Goal: Information Seeking & Learning: Learn about a topic

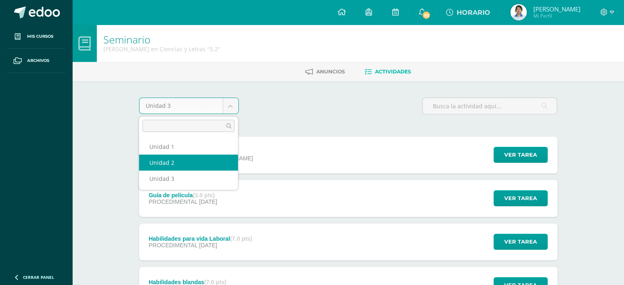
select select "Unidad 2"
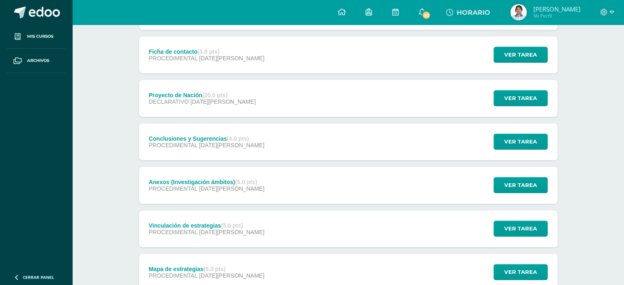
scroll to position [192, 0]
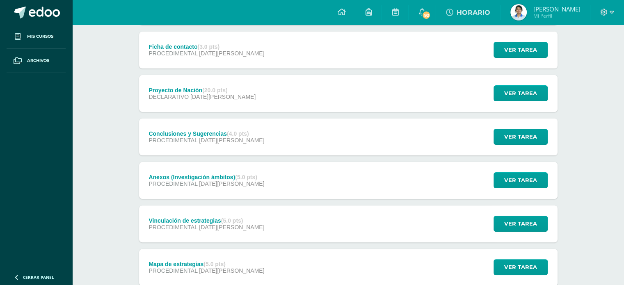
click at [204, 94] on span "[DATE][PERSON_NAME]" at bounding box center [222, 96] width 65 height 7
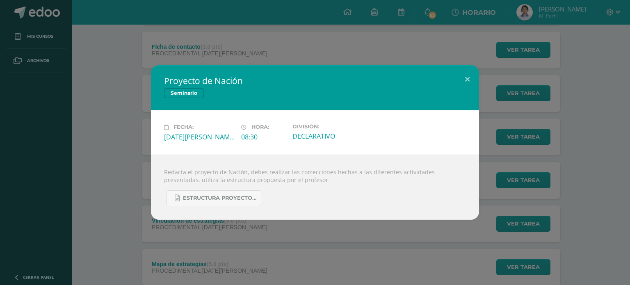
click at [253, 56] on div "Proyecto de Nación Seminario Fecha: [DATE][PERSON_NAME] Hora: 08:30 División: D…" at bounding box center [315, 142] width 630 height 285
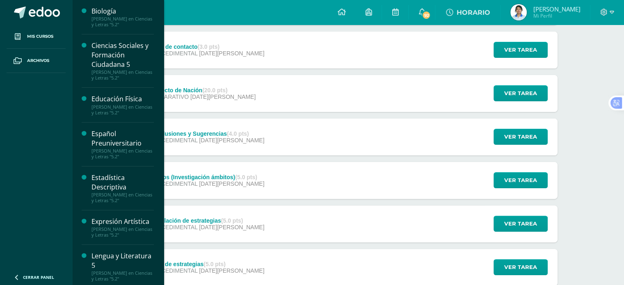
click at [105, 9] on div "Biología" at bounding box center [122, 11] width 62 height 9
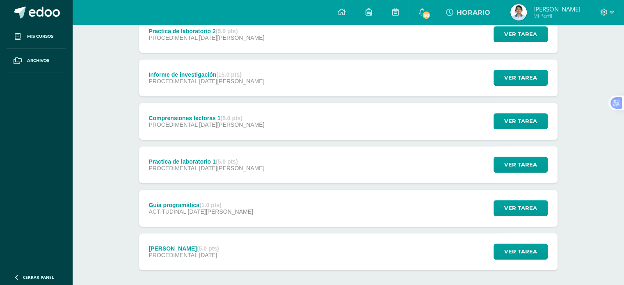
scroll to position [381, 0]
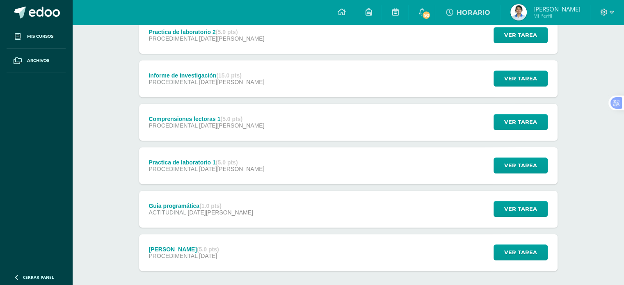
click at [188, 248] on div "Jornada Médica (5.0 pts)" at bounding box center [183, 249] width 70 height 7
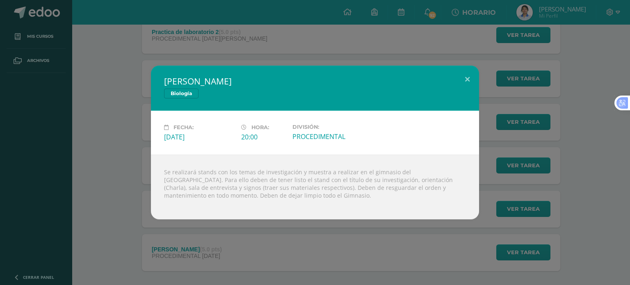
click at [139, 173] on div "Jornada Médica Biología Fecha: Miércoles 23 de Julio Hora: 20:00 División:" at bounding box center [314, 143] width 623 height 154
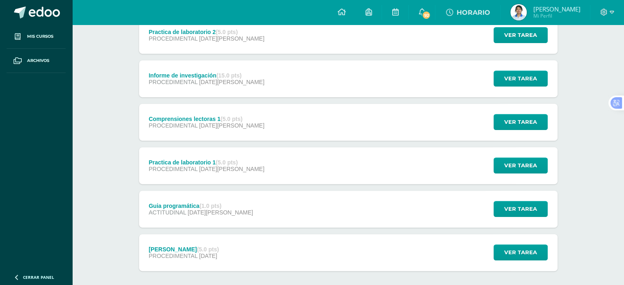
click at [208, 82] on span "13 de Agosto" at bounding box center [231, 82] width 65 height 7
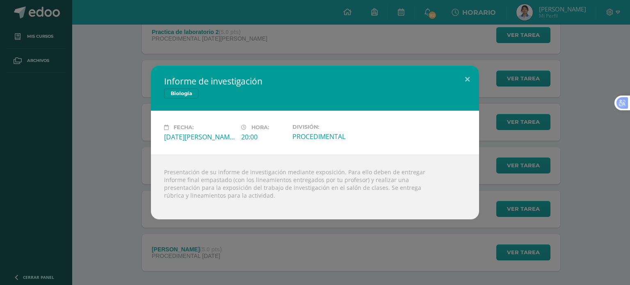
click at [230, 57] on div "Informe de investigación Biología Fecha: Miércoles 13 de Agosto Hora: 20:00 Div…" at bounding box center [315, 142] width 630 height 285
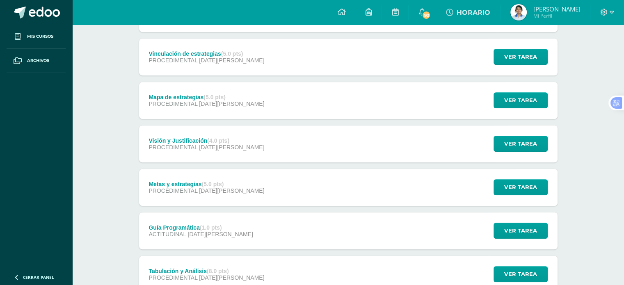
scroll to position [358, 0]
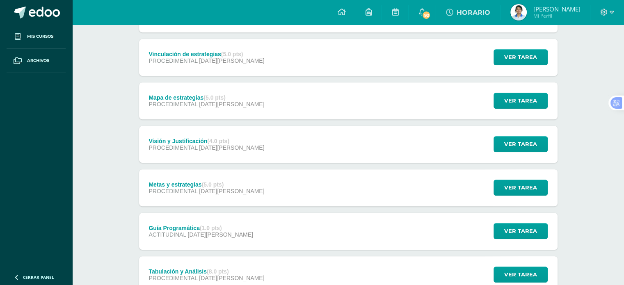
click at [185, 186] on div "Metas y estrategias (5.0 pts)" at bounding box center [206, 184] width 116 height 7
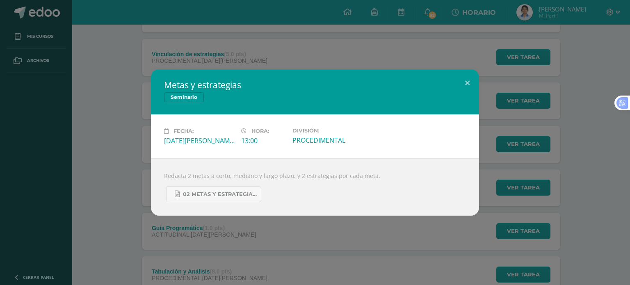
click at [263, 50] on div "Metas y estrategias Seminario Fecha: Miércoles 07 de Mayo Hora: 13:00 División:" at bounding box center [315, 142] width 630 height 285
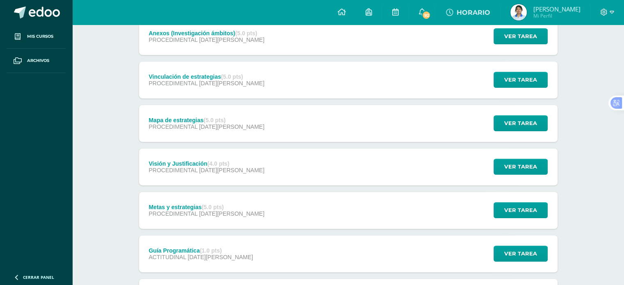
scroll to position [329, 0]
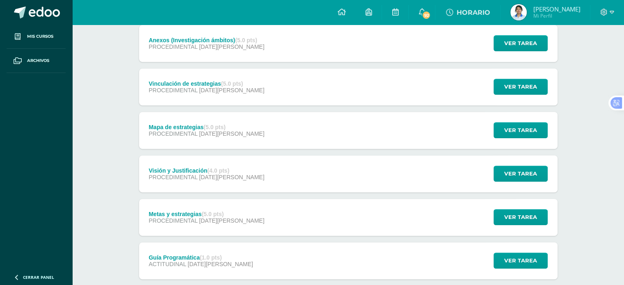
click at [178, 170] on div "Visión y Justificación (4.0 pts)" at bounding box center [206, 170] width 116 height 7
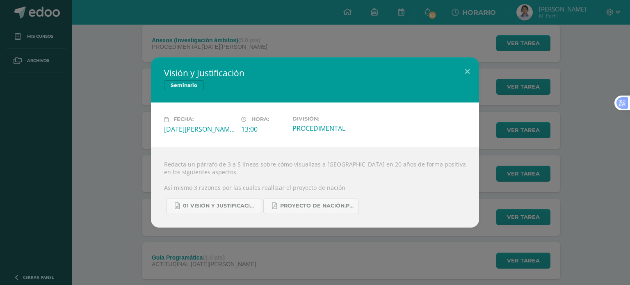
click at [257, 47] on div "Visión y Justificación Seminario Fecha: Miércoles 07 de Mayo Hora: 13:00 Divisi…" at bounding box center [315, 142] width 630 height 285
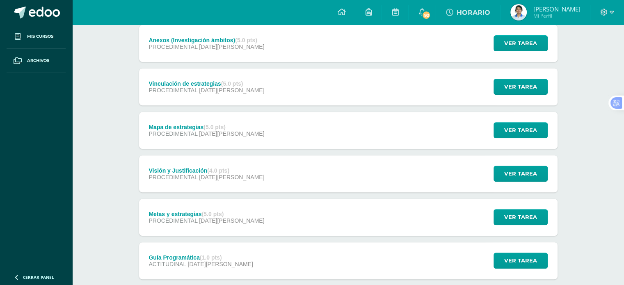
click at [220, 132] on span "[DATE][PERSON_NAME]" at bounding box center [231, 133] width 65 height 7
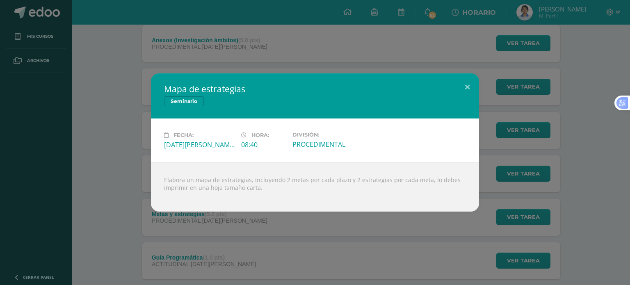
click at [381, 252] on div "Mapa de estrategias Seminario Fecha: Viernes 09 de Mayo Hora: 08:40 División:" at bounding box center [315, 142] width 630 height 285
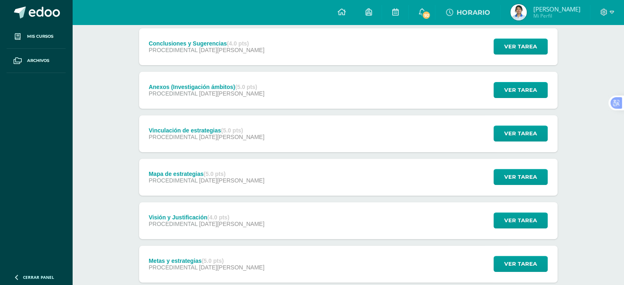
scroll to position [278, 0]
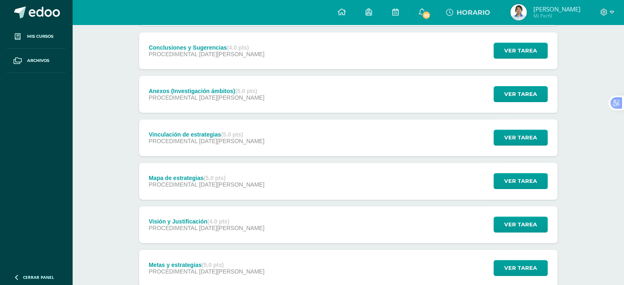
click at [202, 131] on div "Vinculación de estrategias (5.0 pts)" at bounding box center [206, 134] width 116 height 7
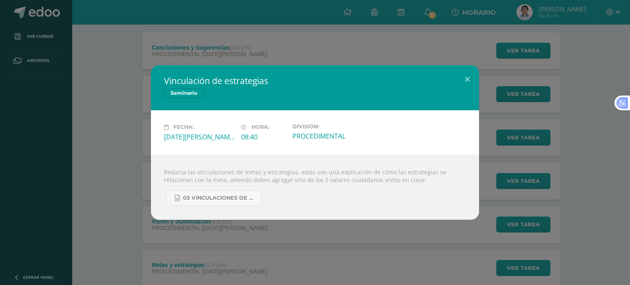
click at [294, 30] on div "Vinculación de estrategias Seminario Fecha: Viernes 09 de Mayo Hora: 08:40 Divi…" at bounding box center [315, 142] width 630 height 285
